Goal: Task Accomplishment & Management: Manage account settings

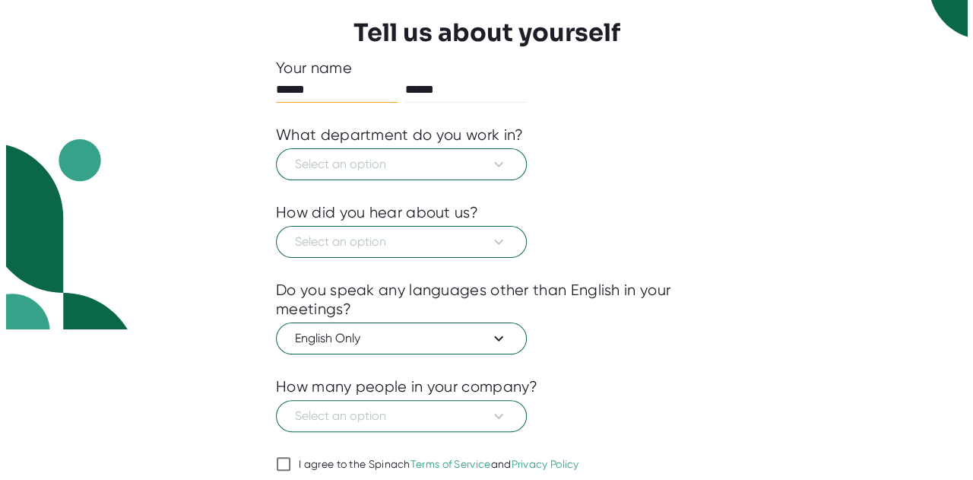
scroll to position [152, 0]
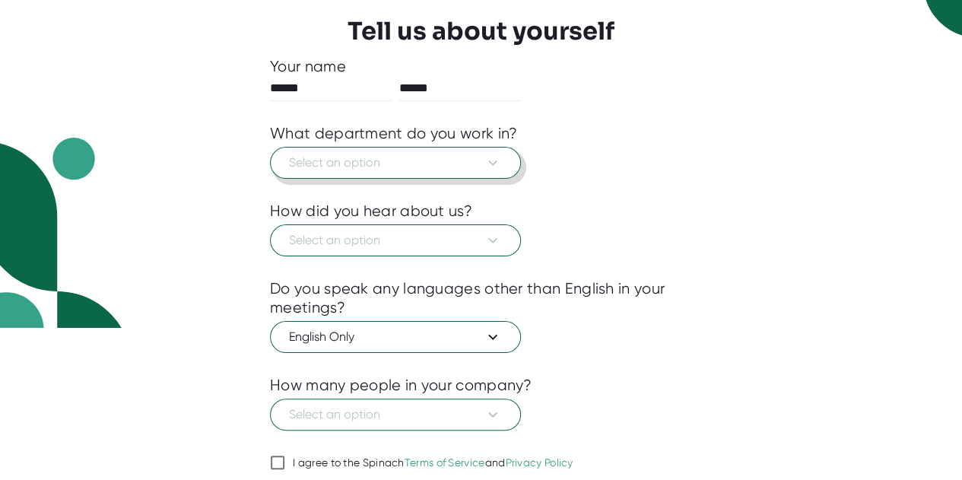
click at [497, 156] on icon at bounding box center [492, 163] width 18 height 18
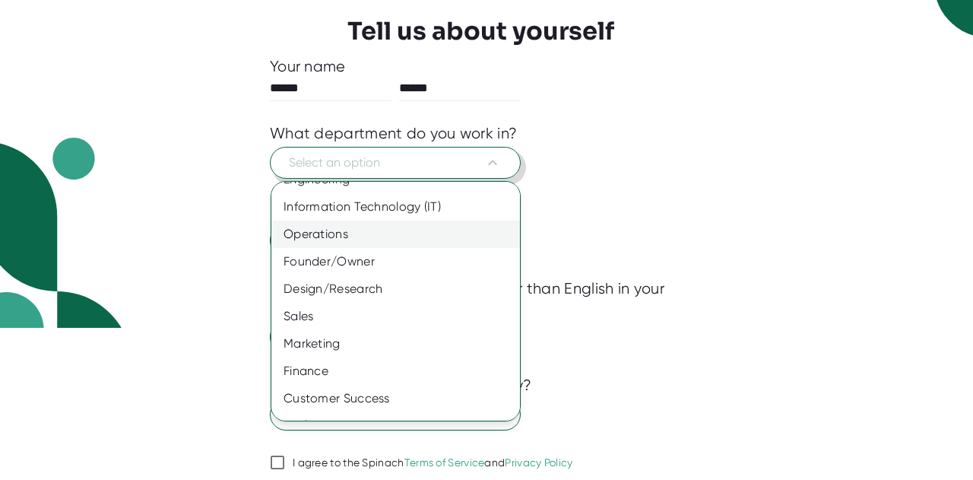
scroll to position [0, 0]
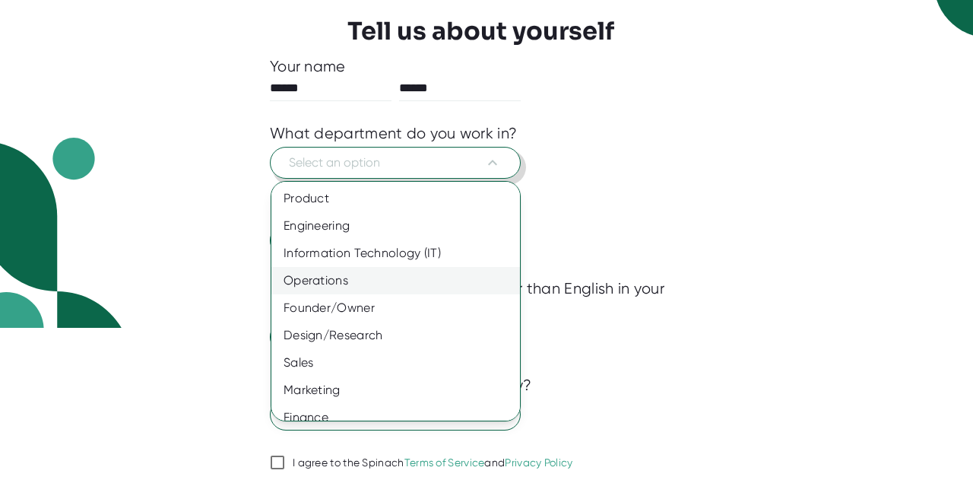
click at [442, 285] on div "Operations" at bounding box center [401, 280] width 260 height 27
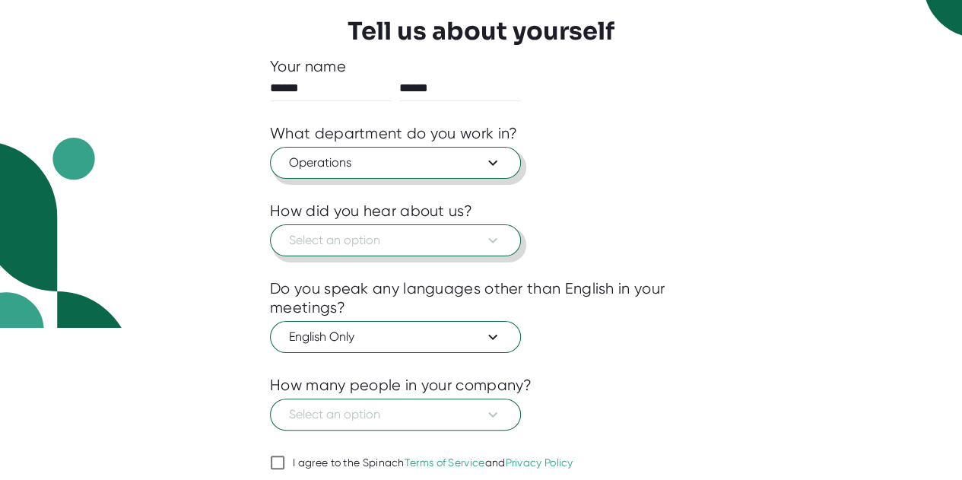
click at [494, 235] on icon at bounding box center [492, 240] width 18 height 18
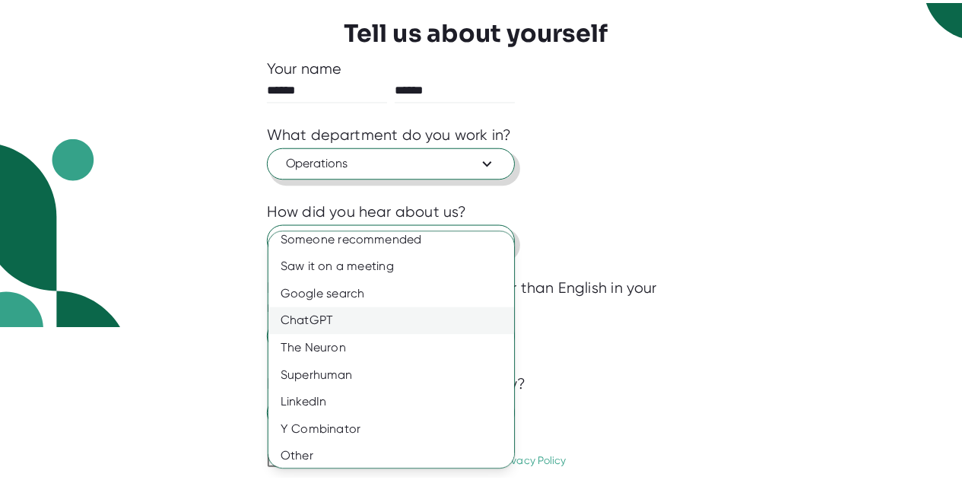
scroll to position [13, 0]
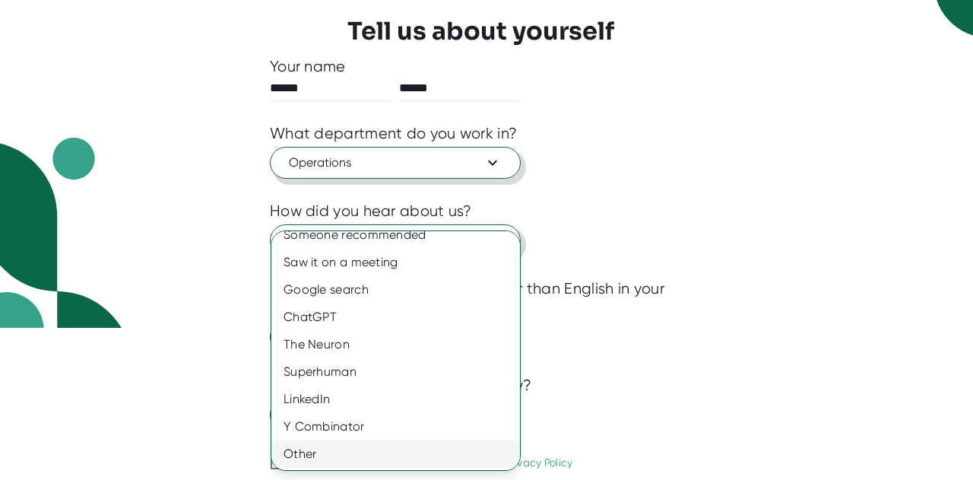
click at [394, 448] on div "Other" at bounding box center [401, 453] width 260 height 27
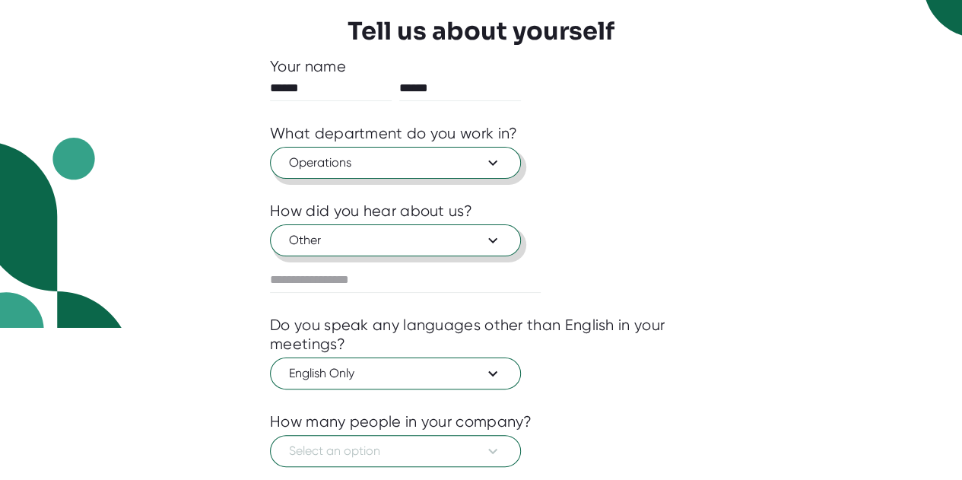
click at [796, 258] on div "1 About 2 Sync Calendar Use Spinach Tell us about yourself Your name ****** ***…" at bounding box center [481, 88] width 962 height 480
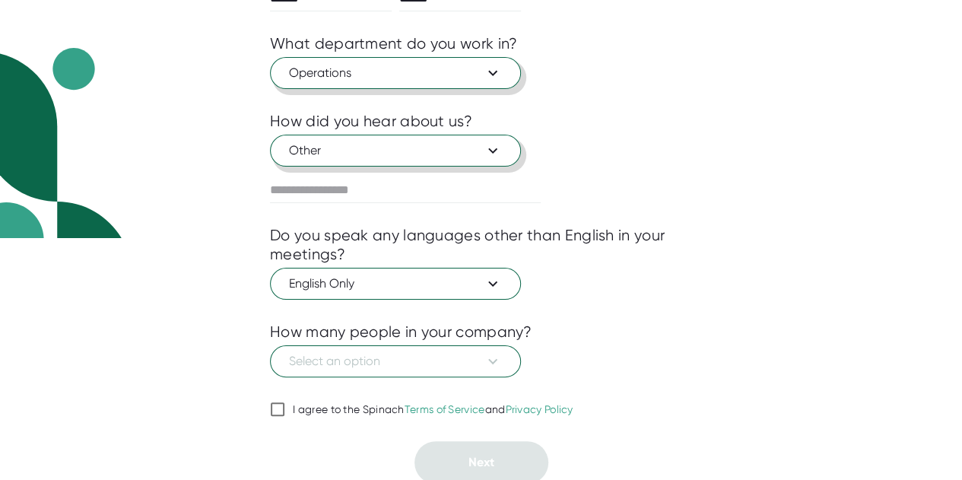
scroll to position [242, 0]
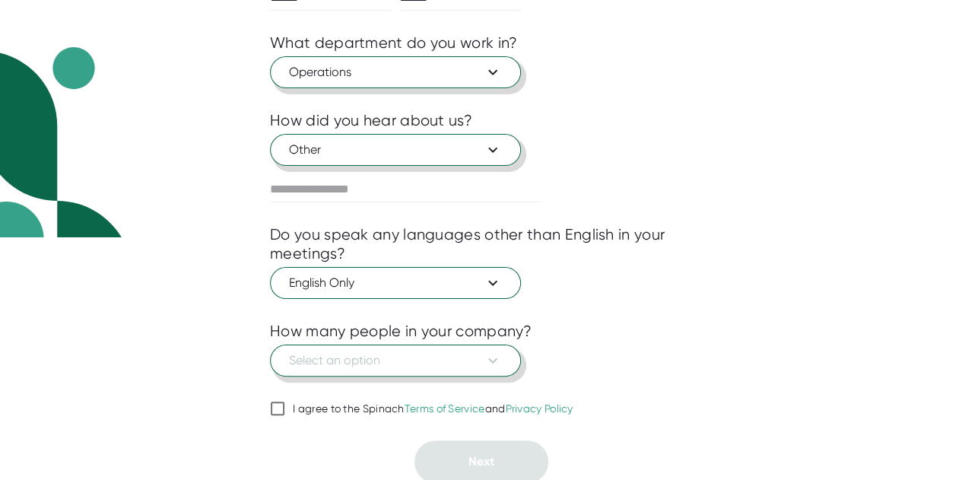
click at [506, 358] on button "Select an option" at bounding box center [395, 360] width 251 height 32
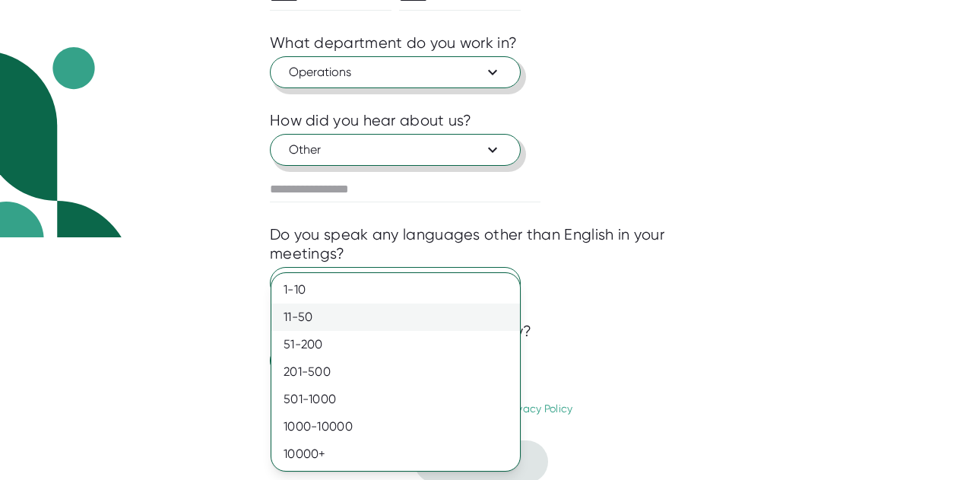
click at [468, 316] on div "11-50" at bounding box center [395, 316] width 249 height 27
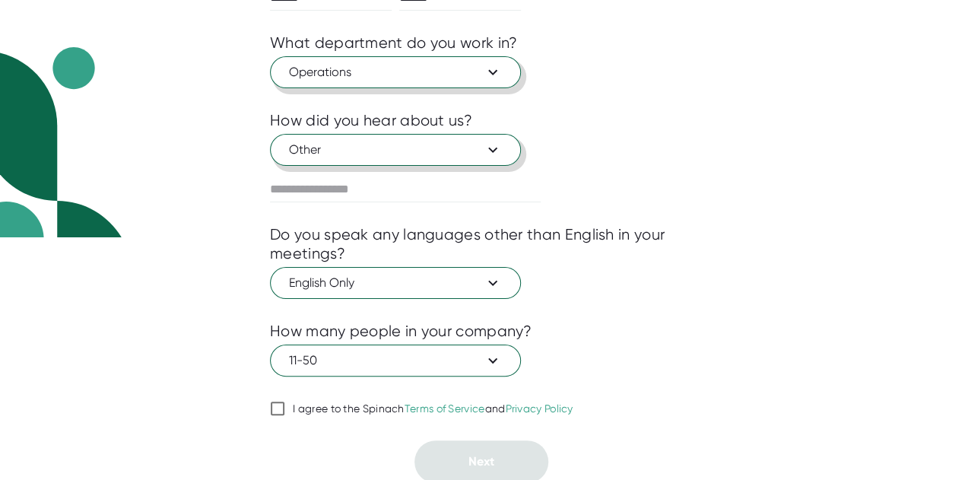
click at [276, 404] on input "I agree to the Spinach Terms of Service and Privacy Policy" at bounding box center [277, 408] width 15 height 18
checkbox input "true"
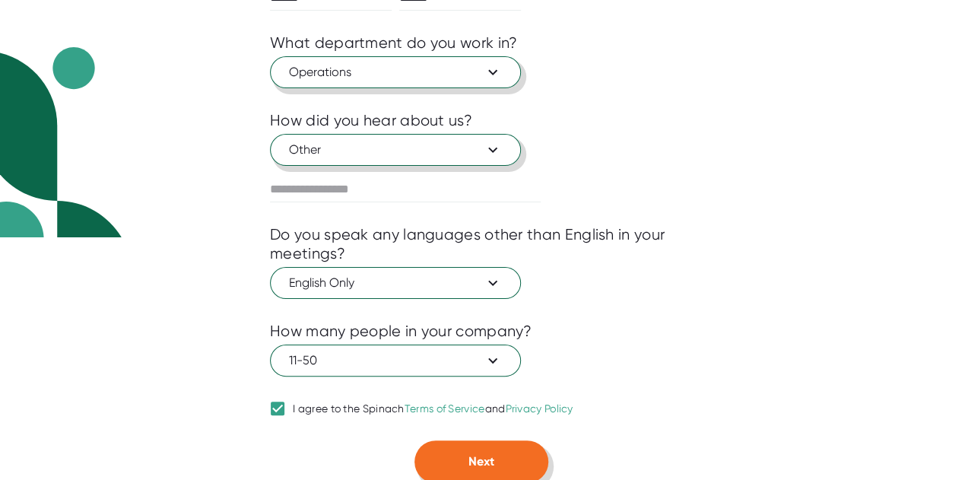
click at [483, 466] on button "Next" at bounding box center [481, 461] width 134 height 43
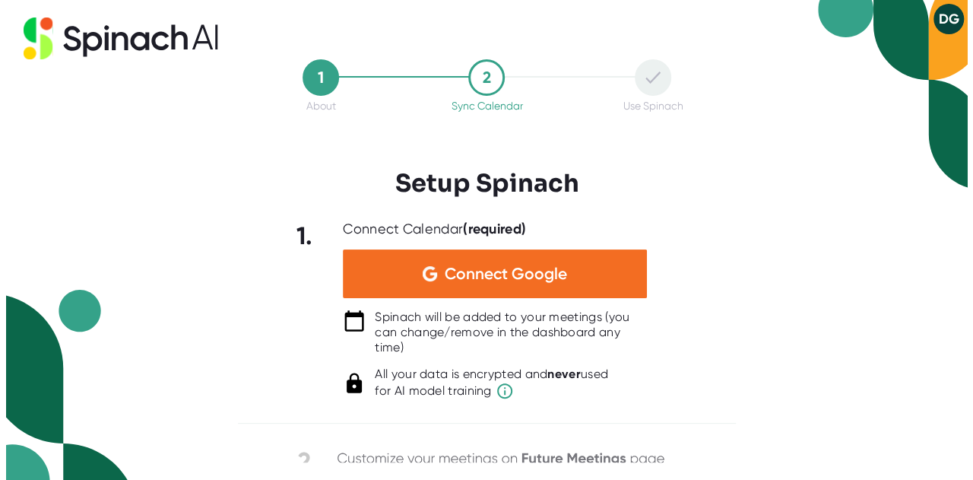
scroll to position [0, 0]
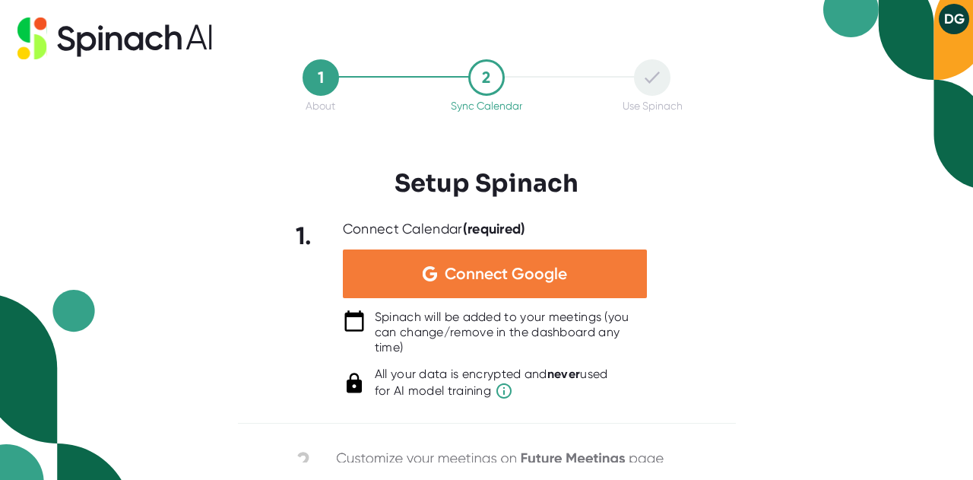
click at [535, 266] on span "Connect Google" at bounding box center [506, 273] width 122 height 15
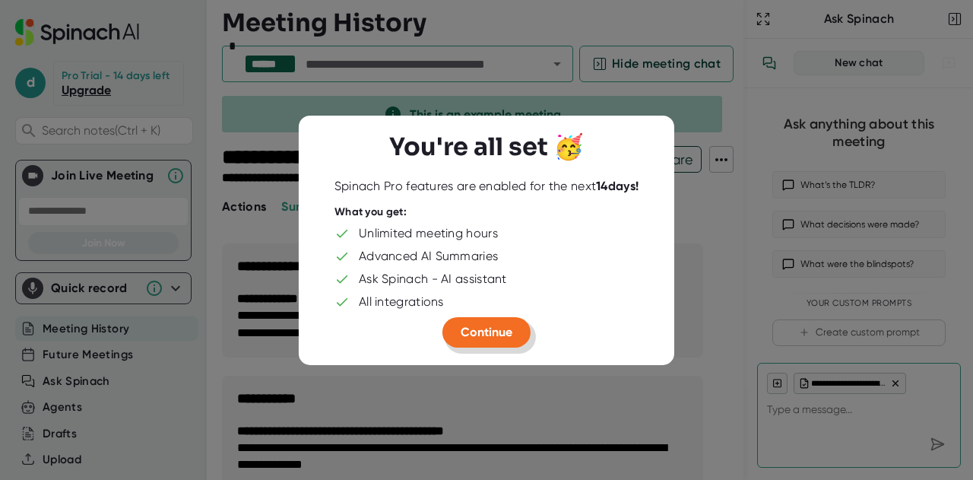
click at [486, 338] on span "Continue" at bounding box center [487, 332] width 52 height 14
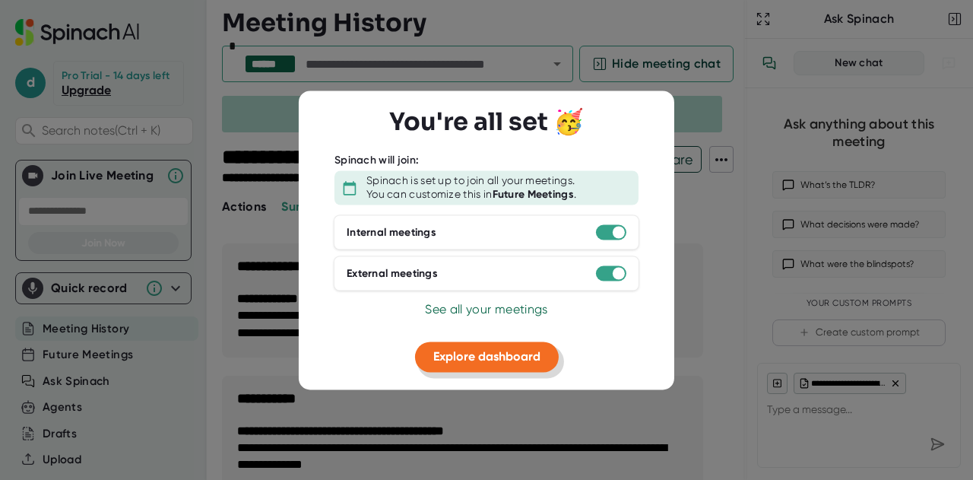
click at [493, 355] on span "Explore dashboard" at bounding box center [486, 357] width 107 height 14
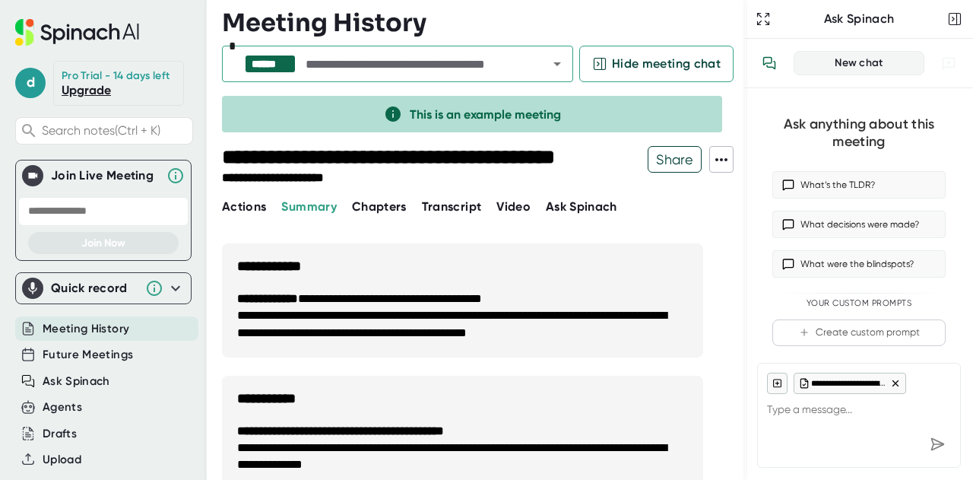
type textarea "x"
